Goal: Communication & Community: Answer question/provide support

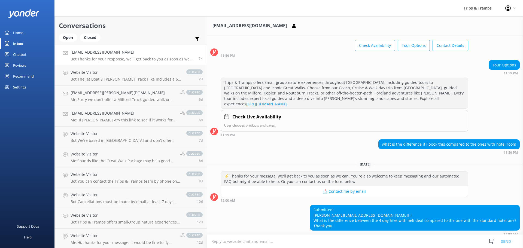
scroll to position [52, 0]
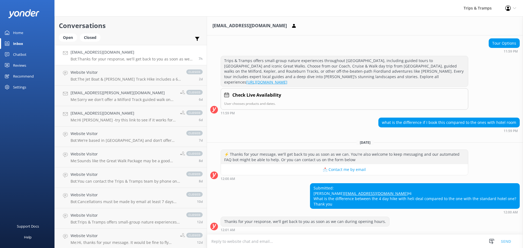
click at [217, 240] on textarea at bounding box center [365, 241] width 316 height 13
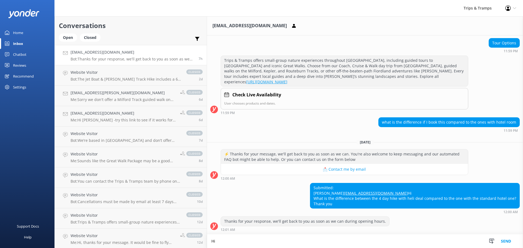
scroll to position [52, 0]
click at [216, 242] on textarea "Hi Jit - we have a couple of options available for the Great Walks Packages. O" at bounding box center [365, 241] width 316 height 14
click at [298, 241] on textarea "Hi Jit - we have a few options available for the Great Walks Packages. O" at bounding box center [365, 241] width 316 height 14
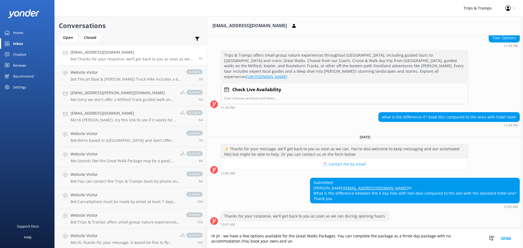
scroll to position [57, 0]
click at [282, 241] on textarea "Hi Jit - we have a few options available for the Great Walks Packages. You can …" at bounding box center [365, 238] width 316 height 19
click at [317, 241] on textarea "Hi Jit - we have a few options available for the Great Walks Packages. You can …" at bounding box center [365, 238] width 316 height 19
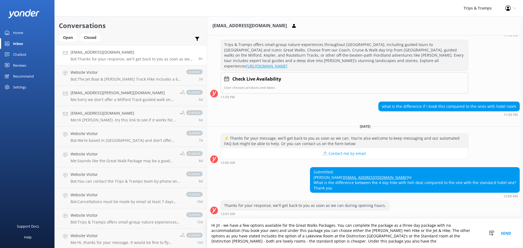
scroll to position [68, 0]
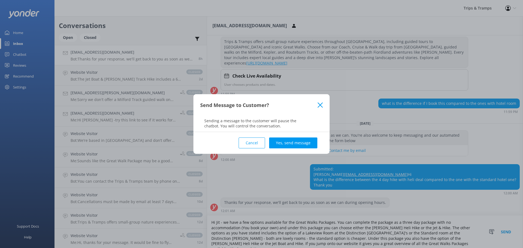
click at [475, 239] on div "Send Message to Customer? Sending a message to the customer will pause the chat…" at bounding box center [261, 124] width 523 height 248
click at [463, 238] on div "Send Message to Customer? Sending a message to the customer will pause the chat…" at bounding box center [261, 124] width 523 height 248
click at [253, 145] on button "Cancel" at bounding box center [251, 142] width 26 height 11
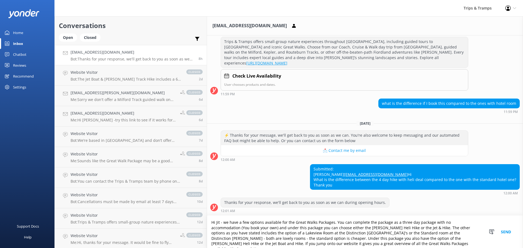
click at [463, 239] on textarea "Hi Jit - we have a few options available for the Great Walks Packages. You can …" at bounding box center [365, 232] width 316 height 32
click at [459, 239] on textarea "Hi Jit - we have a few options available for the Great Walks Packages. You can …" at bounding box center [365, 232] width 316 height 32
click at [207, 243] on textarea "Hi Jit - we have a few options available for the Great Walks Packages. You can …" at bounding box center [365, 232] width 316 height 32
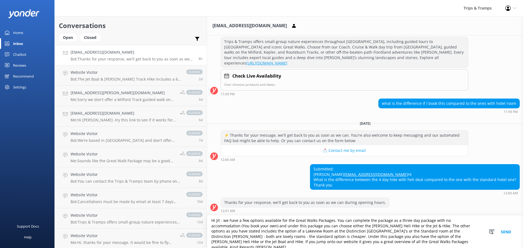
scroll to position [2, 0]
type textarea "Hi Jit - we have a few options available for the Great Walks Packages. You can …"
click at [506, 232] on button "Send" at bounding box center [505, 232] width 20 height 32
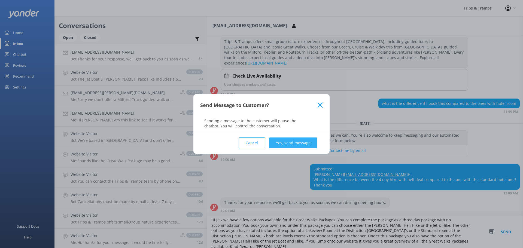
click at [289, 145] on button "Yes, send message" at bounding box center [293, 142] width 48 height 11
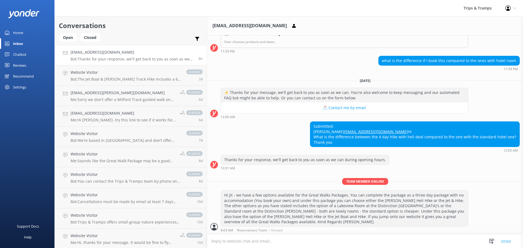
scroll to position [108, 0]
